Goal: Task Accomplishment & Management: Use online tool/utility

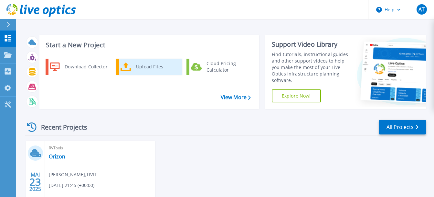
click at [148, 69] on div "Upload Files" at bounding box center [157, 66] width 48 height 13
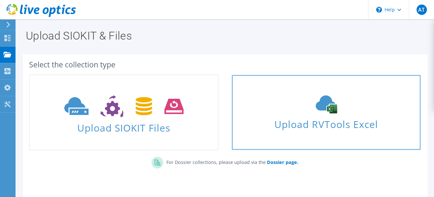
click at [279, 117] on span "Upload RVTools Excel" at bounding box center [326, 122] width 188 height 14
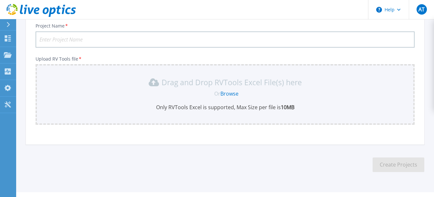
scroll to position [90, 0]
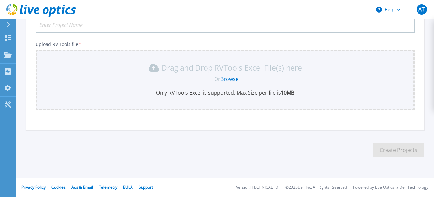
click at [225, 78] on link "Browse" at bounding box center [230, 78] width 18 height 7
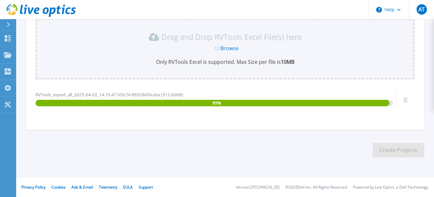
scroll to position [0, 0]
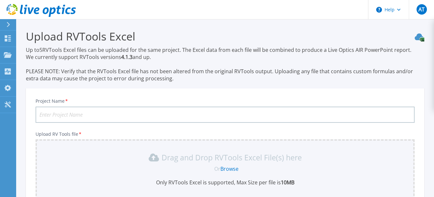
click at [122, 115] on input "Project Name *" at bounding box center [225, 114] width 379 height 16
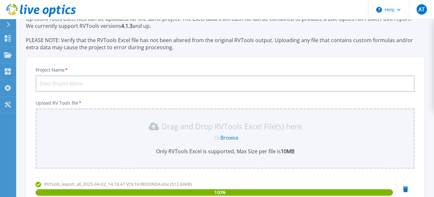
scroll to position [23, 0]
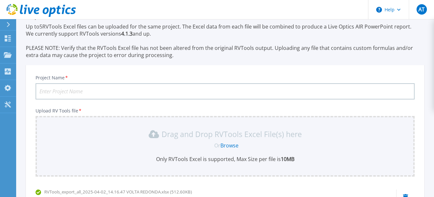
click at [75, 93] on input "Project Name *" at bounding box center [225, 91] width 379 height 16
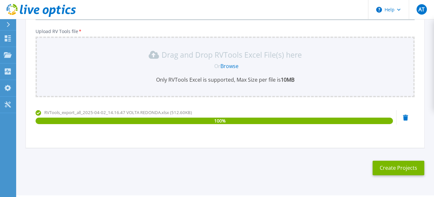
scroll to position [120, 0]
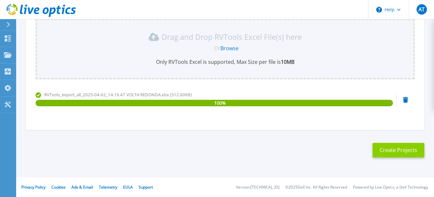
type input "CSN"
click at [397, 145] on button "Create Projects" at bounding box center [399, 150] width 52 height 15
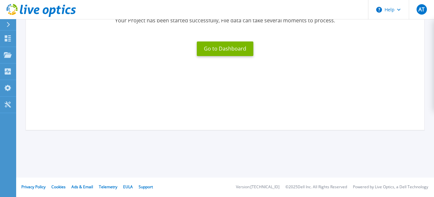
scroll to position [111, 0]
click at [232, 53] on button "Go to Dashboard" at bounding box center [225, 48] width 57 height 15
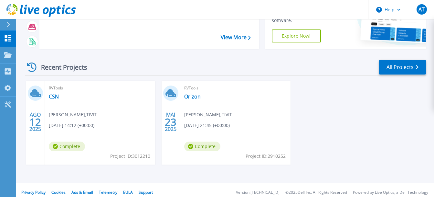
scroll to position [65, 0]
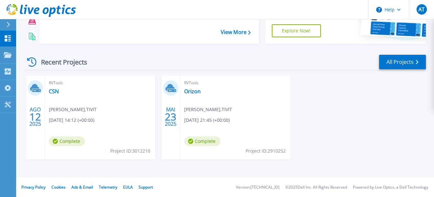
click at [78, 106] on span "[PERSON_NAME] , TIVIT" at bounding box center [73, 109] width 48 height 7
click at [38, 88] on icon at bounding box center [34, 87] width 9 height 7
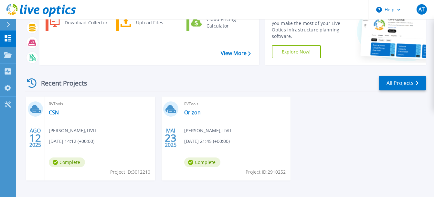
scroll to position [0, 0]
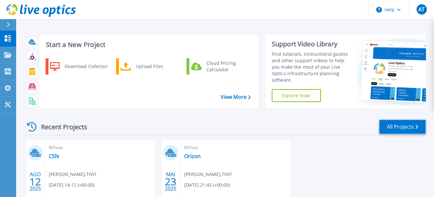
click at [408, 123] on link "All Projects" at bounding box center [402, 126] width 47 height 15
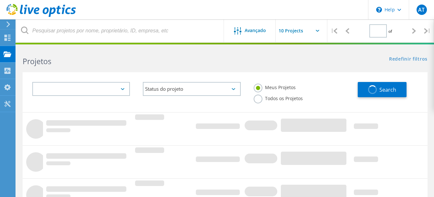
type input "1"
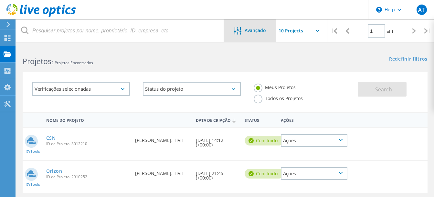
click at [255, 31] on span "Avançado" at bounding box center [255, 30] width 21 height 5
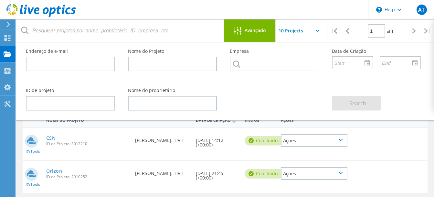
click at [255, 31] on span "Avançado" at bounding box center [255, 30] width 21 height 5
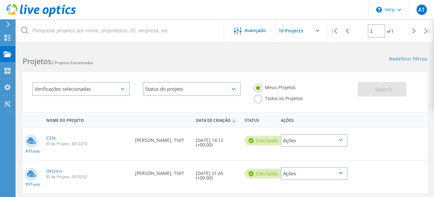
click at [305, 33] on input "text" at bounding box center [308, 30] width 65 height 23
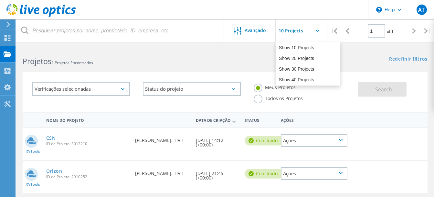
click at [305, 33] on input "text" at bounding box center [308, 30] width 65 height 23
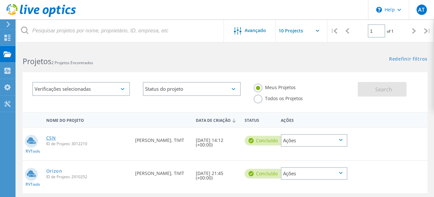
click at [52, 136] on link "CSN" at bounding box center [51, 138] width 10 height 5
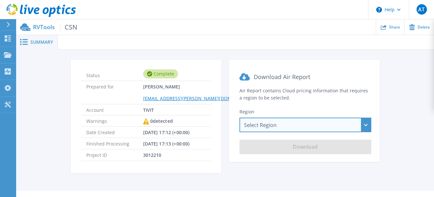
click at [298, 123] on div "Select Region Asia Pacific (Hong Kong) Asia Pacific (Mumbai) Asia Pacific (Seou…" at bounding box center [306, 124] width 132 height 15
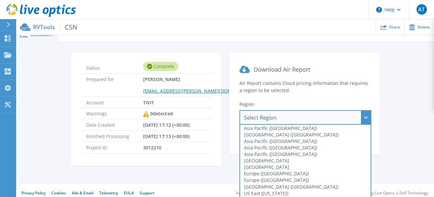
scroll to position [14, 0]
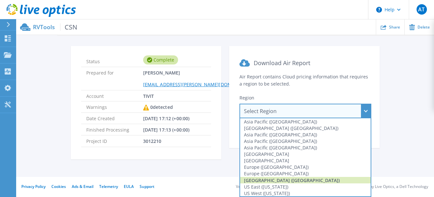
click at [292, 181] on div "South America (Sao Paulo)" at bounding box center [305, 180] width 131 height 6
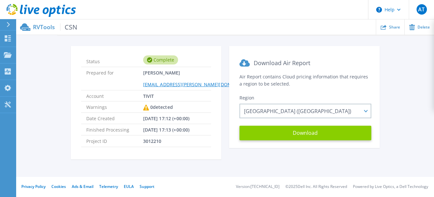
click at [299, 135] on button "Download" at bounding box center [306, 133] width 132 height 15
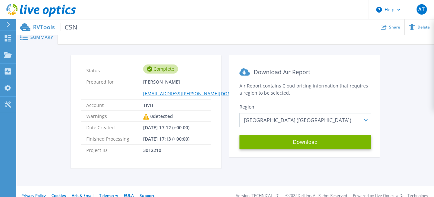
scroll to position [0, 0]
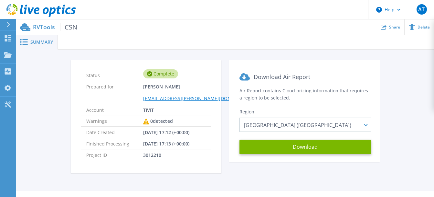
click at [51, 40] on span "Summary" at bounding box center [41, 42] width 23 height 5
click at [46, 26] on p "RVTools CSN" at bounding box center [55, 26] width 44 height 7
click at [74, 25] on span "CSN" at bounding box center [68, 26] width 17 height 7
click at [5, 24] on button at bounding box center [8, 24] width 16 height 11
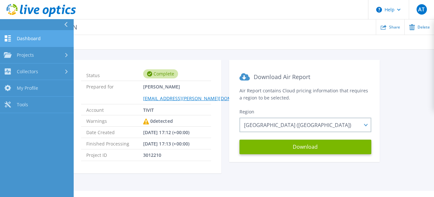
click at [14, 36] on link "Dashboard Dashboard" at bounding box center [37, 38] width 74 height 16
